Goal: Task Accomplishment & Management: Manage account settings

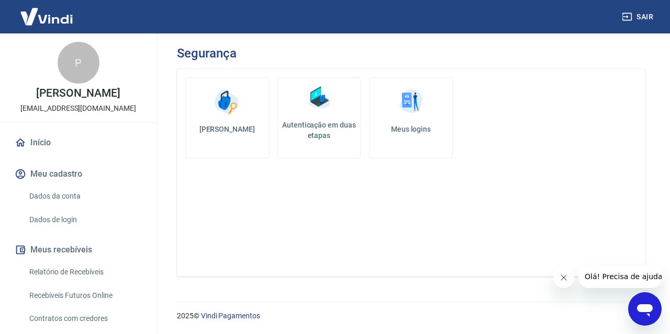
click at [427, 112] on link "Meus logins" at bounding box center [411, 117] width 84 height 81
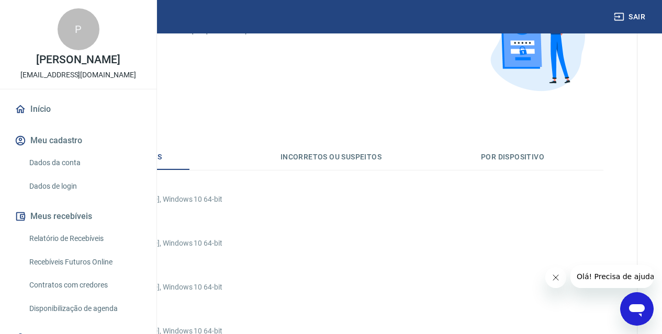
scroll to position [157, 0]
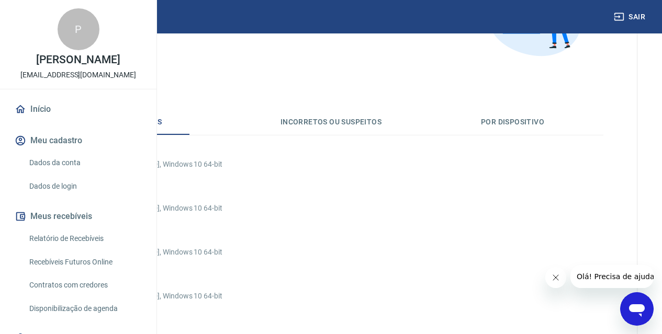
click at [73, 197] on link "Dados de login" at bounding box center [84, 186] width 119 height 21
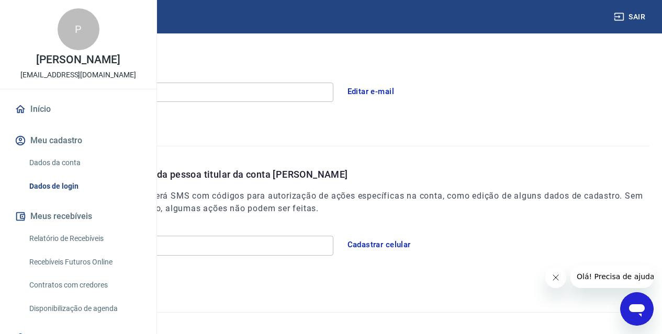
scroll to position [300, 0]
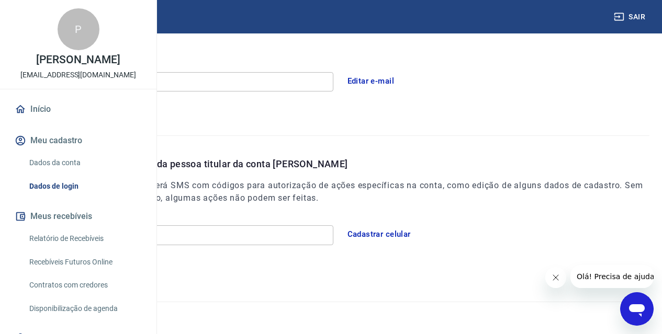
click at [63, 15] on img at bounding box center [47, 17] width 68 height 32
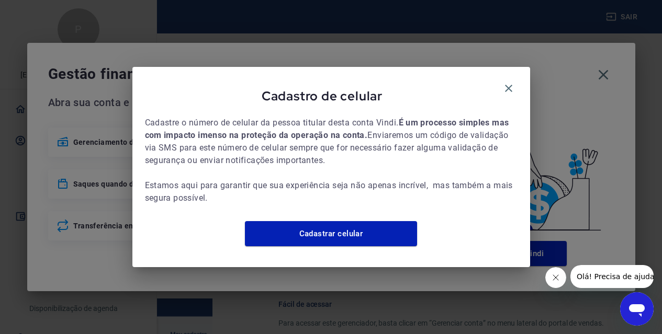
scroll to position [567, 0]
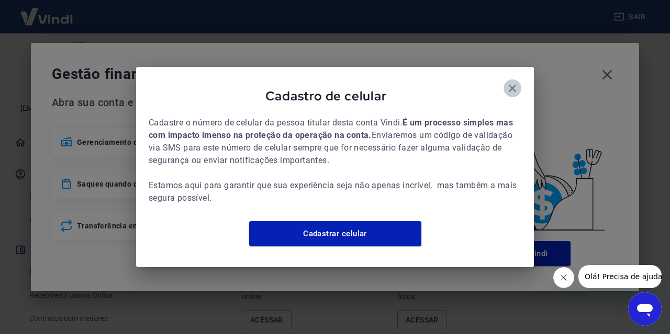
click at [510, 85] on icon "button" at bounding box center [511, 88] width 7 height 7
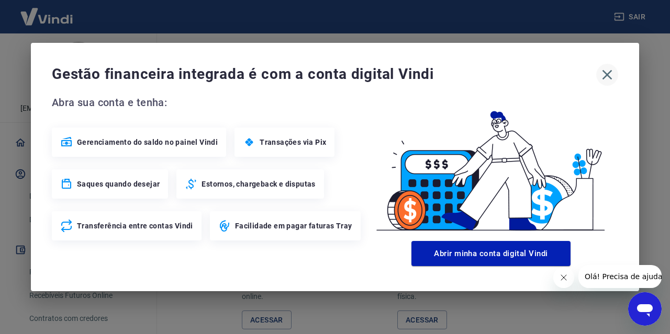
click at [603, 72] on icon "button" at bounding box center [606, 74] width 17 height 17
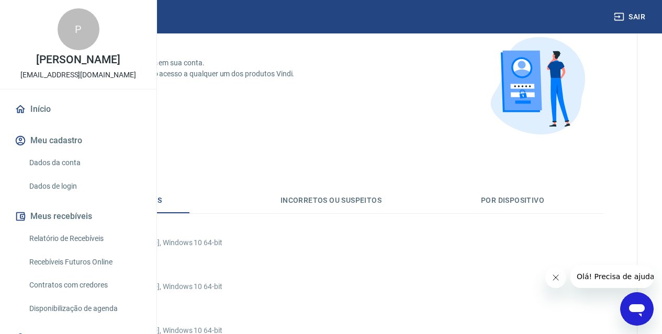
scroll to position [567, 0]
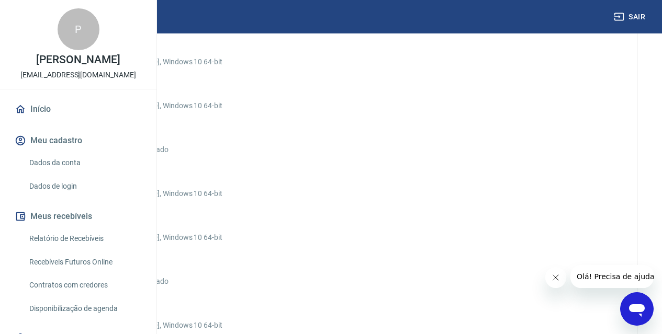
click at [39, 121] on link "Início" at bounding box center [78, 109] width 131 height 23
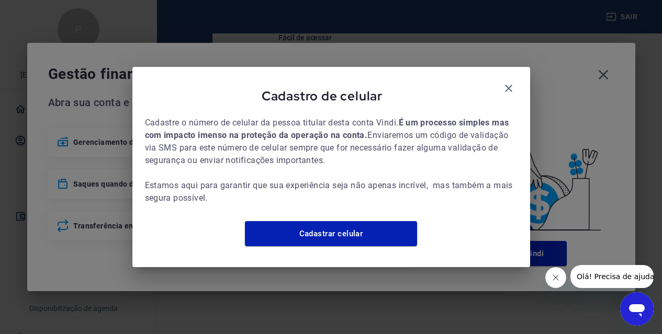
scroll to position [576, 0]
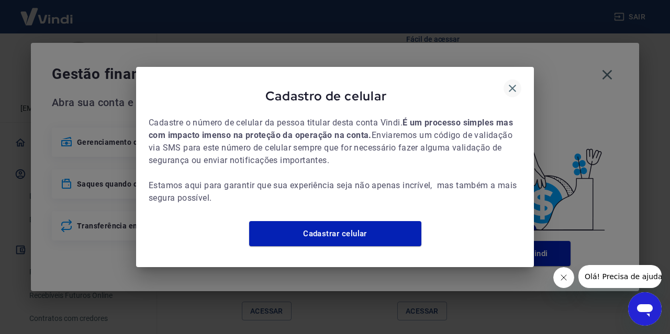
click at [517, 82] on icon "button" at bounding box center [512, 88] width 13 height 13
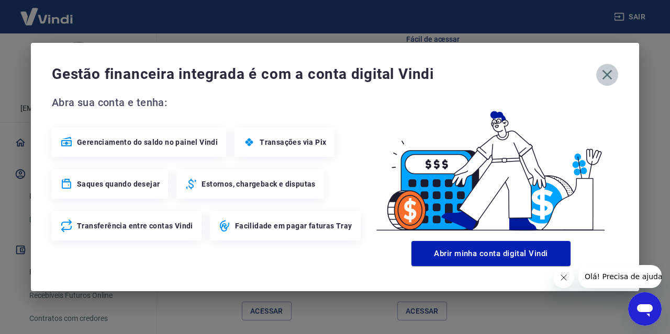
click at [613, 73] on icon "button" at bounding box center [606, 74] width 17 height 17
